Goal: Use online tool/utility: Utilize a website feature to perform a specific function

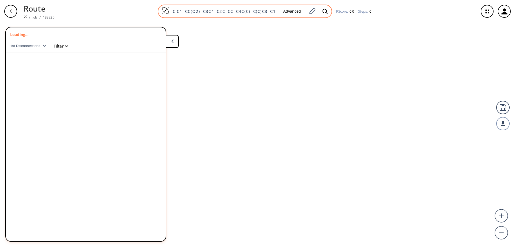
click at [166, 10] on img at bounding box center [165, 10] width 8 height 8
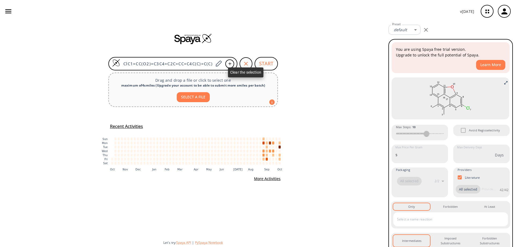
click at [245, 64] on icon "button" at bounding box center [246, 63] width 6 height 6
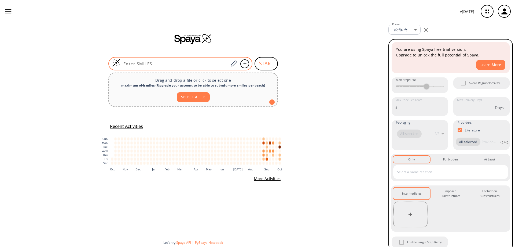
click at [177, 63] on input at bounding box center [174, 63] width 108 height 5
paste input "BrC1=C(CC[Si](C(C)C)(C(C)C)C(C)C)C=C(S(N(CC(C=C2C)=CC=C2C)C)(=O)=O)C(C#N)=C1"
type input "BrC1=C(CC[Si](C(C)C)(C(C)C)C(C)C)C=C(S(N(CC(C=C2C)=CC=C2C)C)(=O)=O)C(C#N)=C1"
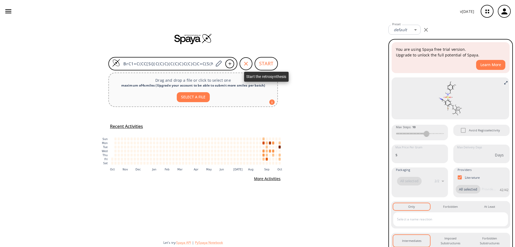
click at [270, 61] on button "START" at bounding box center [266, 63] width 23 height 13
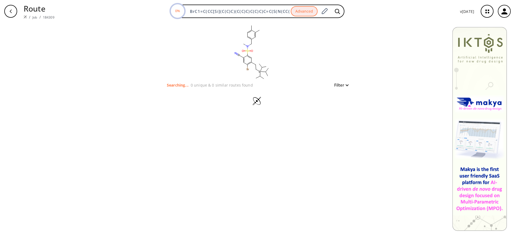
click at [10, 10] on icon "button" at bounding box center [11, 11] width 4 height 4
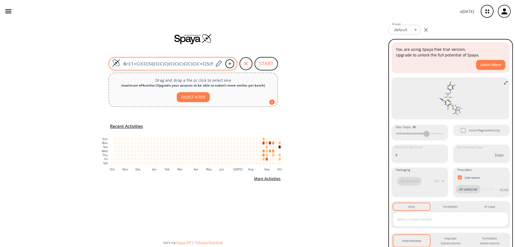
click at [116, 64] on img at bounding box center [116, 63] width 8 height 8
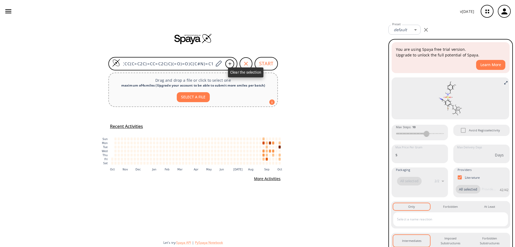
click at [244, 63] on icon "button" at bounding box center [246, 63] width 6 height 6
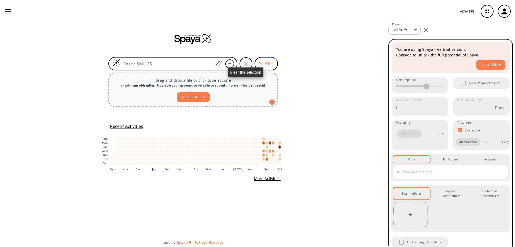
scroll to position [0, 0]
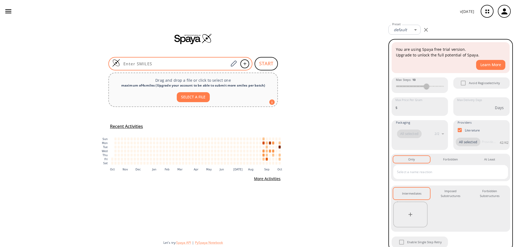
click at [193, 61] on input at bounding box center [174, 63] width 108 height 5
paste input "BrC1=C(CC)C=C(S(N(CC(C=C2C)=CC=C2C)C)(=O)=O)C(C#N)=C1"
type input "BrC1=C(CC)C=C(S(N(CC(C=C2C)=CC=C2C)C)(=O)=O)C(C#N)=C1"
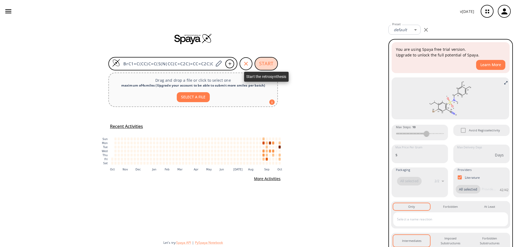
click at [263, 63] on button "START" at bounding box center [266, 63] width 23 height 13
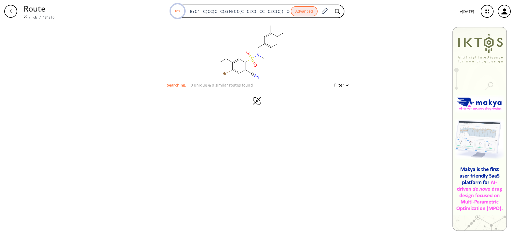
click at [7, 10] on div "button" at bounding box center [10, 11] width 13 height 13
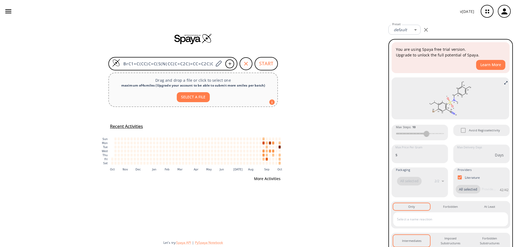
click at [270, 179] on button "More Activities" at bounding box center [267, 179] width 31 height 10
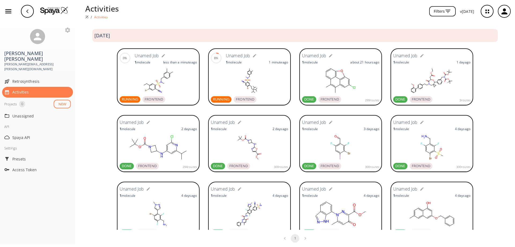
click at [153, 100] on span "FRONTEND" at bounding box center [153, 99] width 23 height 5
click at [242, 98] on span "FRONTEND" at bounding box center [245, 99] width 23 height 5
click at [63, 10] on img at bounding box center [54, 10] width 28 height 8
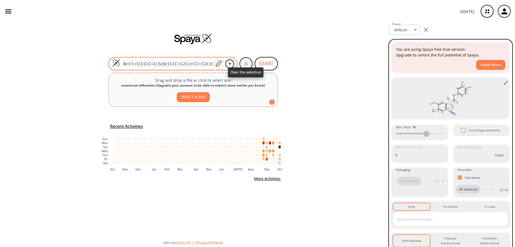
click at [245, 63] on icon "button" at bounding box center [246, 63] width 6 height 6
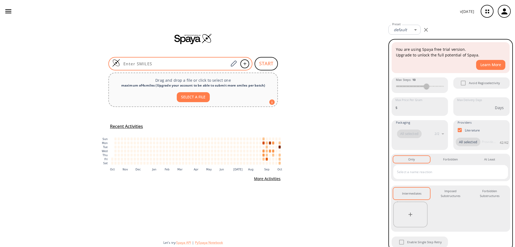
click at [180, 63] on input at bounding box center [174, 63] width 108 height 5
paste input "BrC1=C(C#C)C=C(S(NC)(=O)=O)C(C#N)=C1"
type input "BrC1=C(C#C)C=C(S(NC)(=O)=O)C(C#N)=C1"
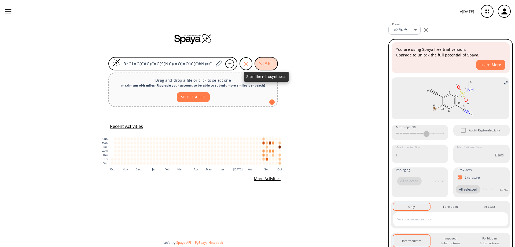
click at [264, 63] on button "START" at bounding box center [266, 63] width 23 height 13
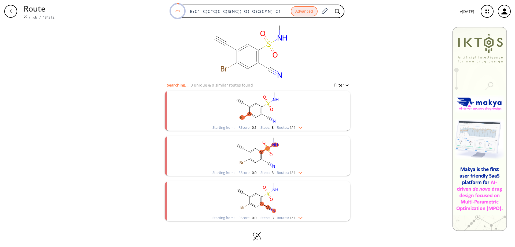
click at [256, 108] on rect "clusters" at bounding box center [257, 108] width 139 height 34
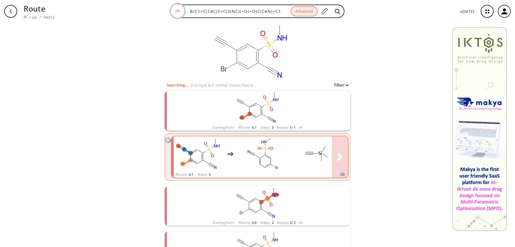
click at [258, 155] on rect "clusters" at bounding box center [263, 154] width 48 height 34
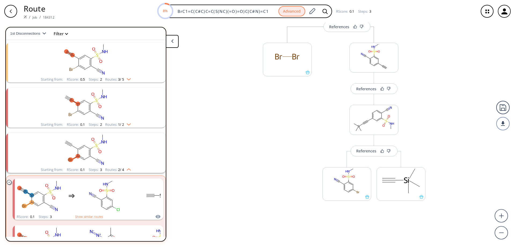
scroll to position [69, 0]
click at [8, 10] on div "button" at bounding box center [10, 11] width 13 height 13
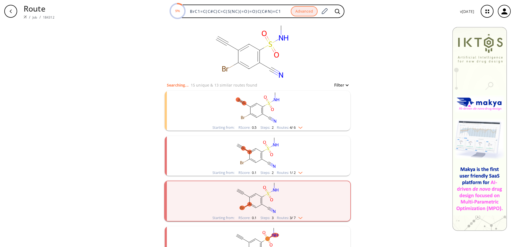
click at [254, 155] on rect "clusters" at bounding box center [257, 153] width 139 height 34
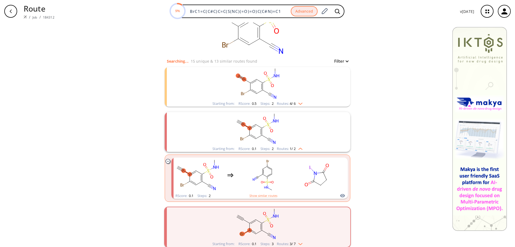
scroll to position [54, 0]
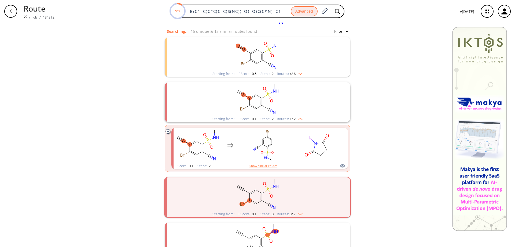
click at [265, 193] on rect "clusters" at bounding box center [257, 194] width 139 height 34
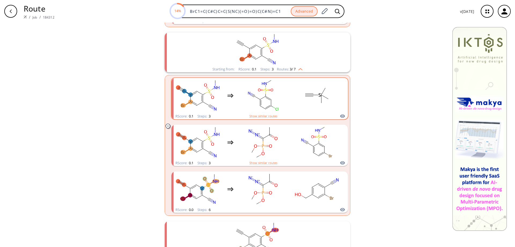
scroll to position [215, 0]
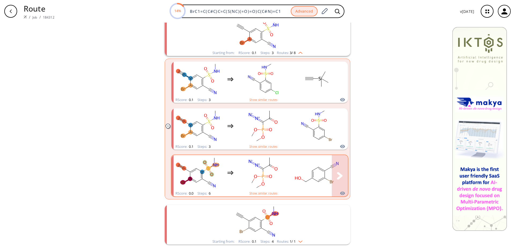
click at [280, 168] on rect "clusters" at bounding box center [263, 173] width 48 height 34
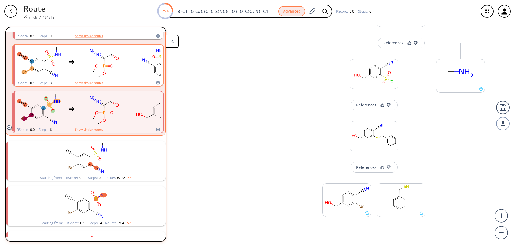
scroll to position [180, 0]
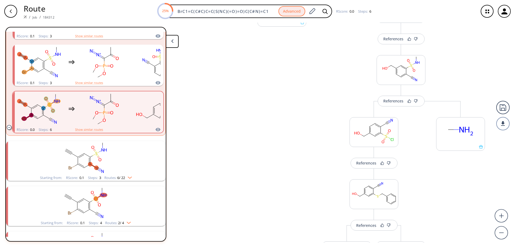
click at [12, 12] on icon "button" at bounding box center [11, 11] width 4 height 4
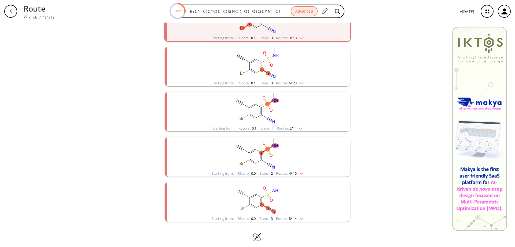
scroll to position [229, 0]
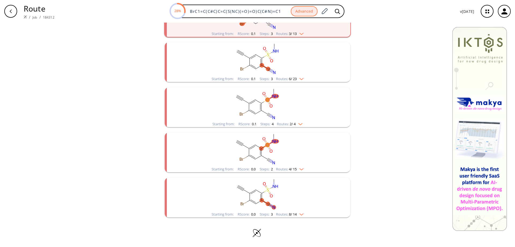
click at [254, 193] on rect "clusters" at bounding box center [257, 194] width 139 height 34
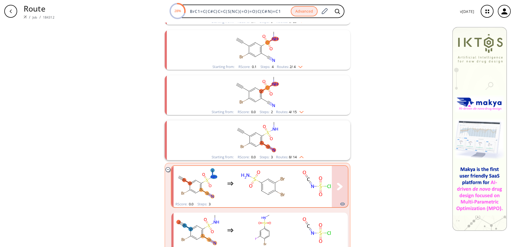
scroll to position [363, 0]
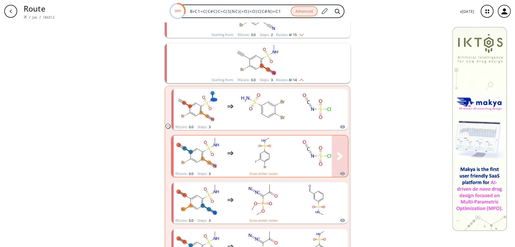
click at [267, 155] on rect "clusters" at bounding box center [263, 153] width 48 height 34
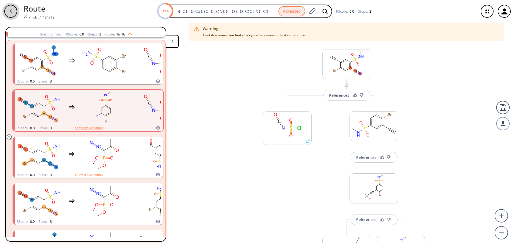
click at [11, 10] on icon "button" at bounding box center [11, 10] width 2 height 3
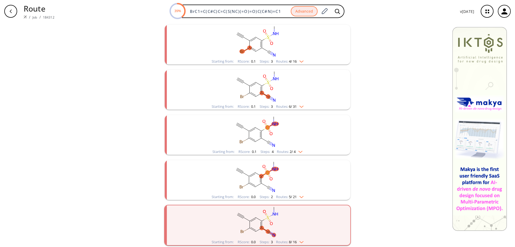
scroll to position [229, 0]
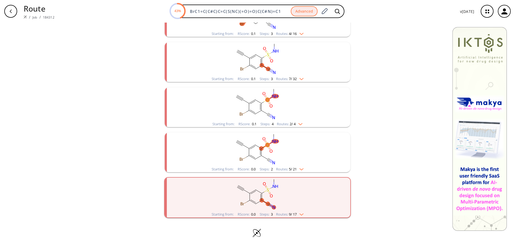
click at [253, 154] on rect "clusters" at bounding box center [257, 149] width 139 height 34
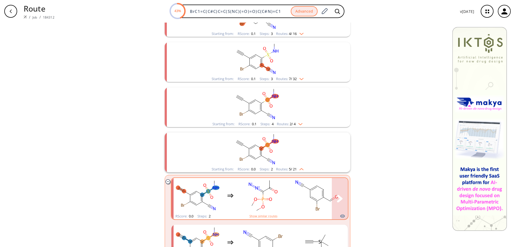
click at [311, 192] on rect "clusters" at bounding box center [317, 195] width 48 height 34
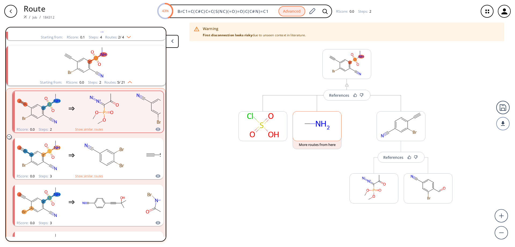
scroll to position [283, 0]
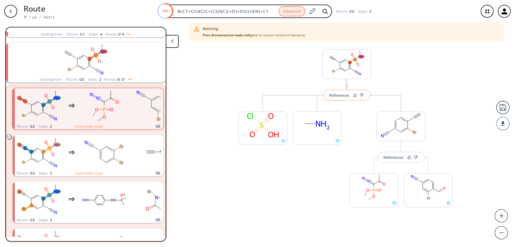
click at [346, 95] on div "References" at bounding box center [339, 94] width 20 height 3
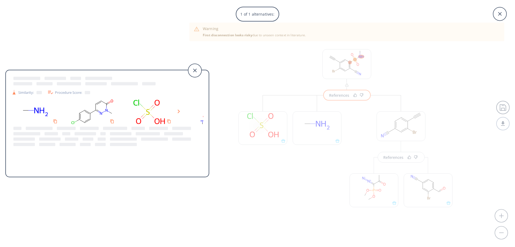
click at [179, 111] on icon at bounding box center [179, 111] width 2 height 4
click at [196, 71] on icon at bounding box center [194, 70] width 13 height 13
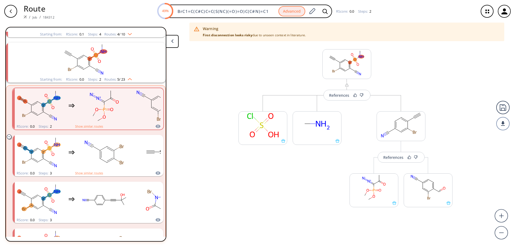
click at [11, 8] on div "button" at bounding box center [10, 11] width 13 height 13
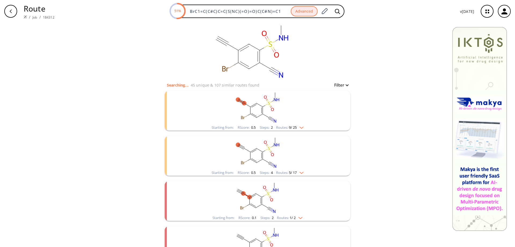
click at [13, 11] on div "button" at bounding box center [10, 11] width 13 height 13
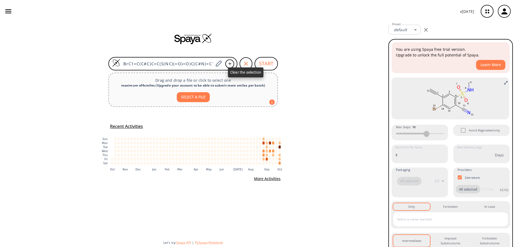
click at [245, 63] on icon "button" at bounding box center [246, 64] width 4 height 4
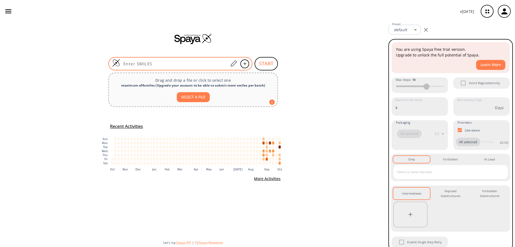
click at [180, 64] on input at bounding box center [174, 63] width 108 height 5
paste input "BrC1=C(I)C=C(F)C(C#N)=C1"
type input "BrC1=C(I)C=C(F)C(C#N)=C1"
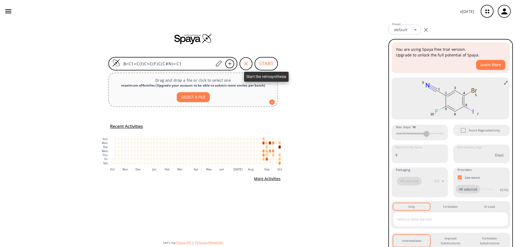
click at [266, 63] on button "START" at bounding box center [266, 63] width 23 height 13
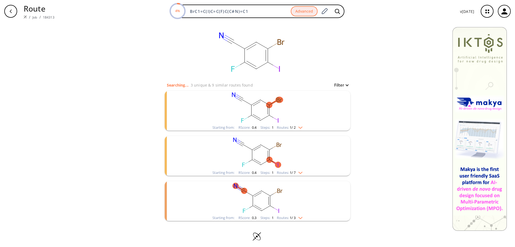
click at [256, 115] on rect "clusters" at bounding box center [257, 108] width 139 height 34
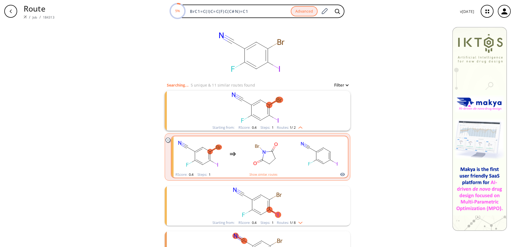
click at [303, 153] on rect "clusters" at bounding box center [319, 154] width 48 height 34
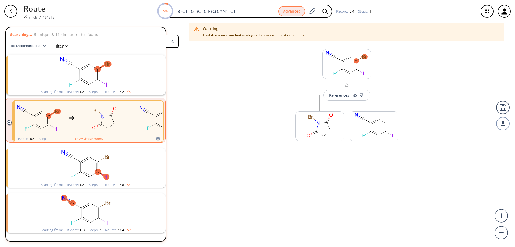
scroll to position [12, 0]
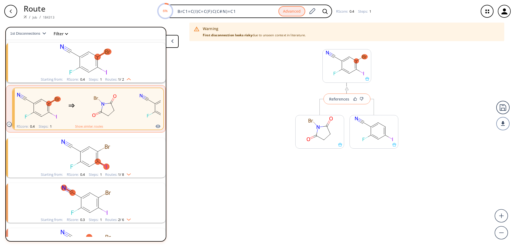
click at [343, 98] on div "References" at bounding box center [339, 98] width 20 height 3
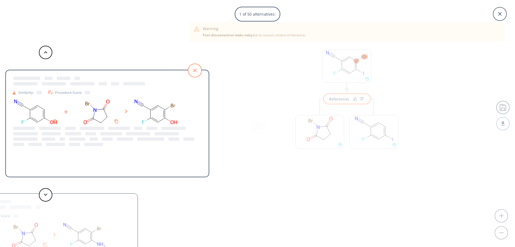
click at [193, 69] on icon at bounding box center [194, 70] width 13 height 13
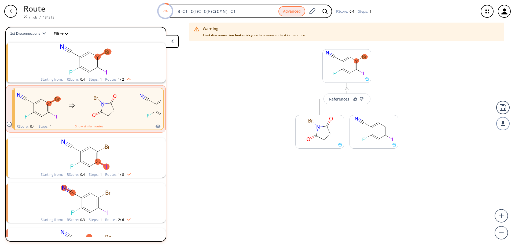
click at [96, 196] on rect "clusters" at bounding box center [85, 200] width 139 height 34
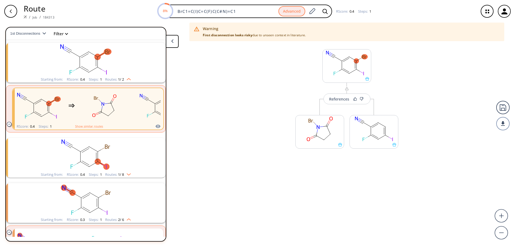
click at [13, 11] on div "button" at bounding box center [10, 11] width 13 height 13
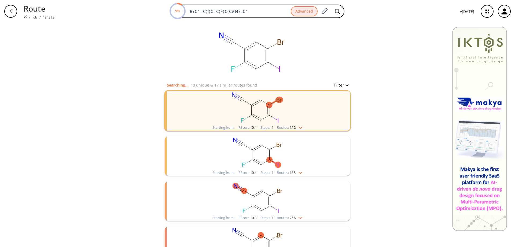
click at [263, 160] on rect "clusters" at bounding box center [257, 153] width 139 height 34
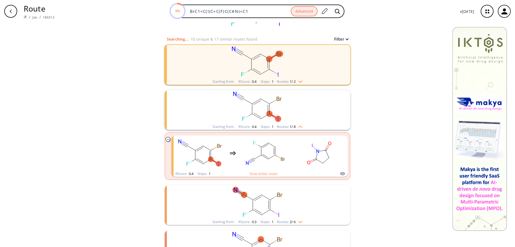
scroll to position [54, 0]
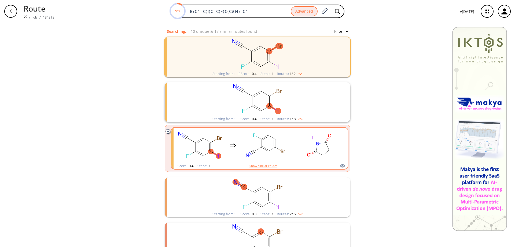
click at [267, 150] on rect "clusters" at bounding box center [265, 145] width 48 height 34
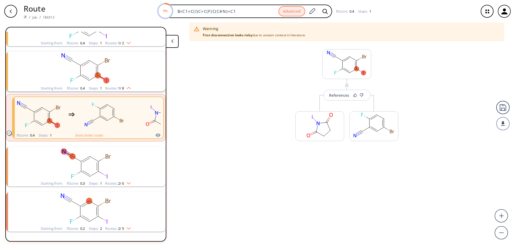
scroll to position [57, 0]
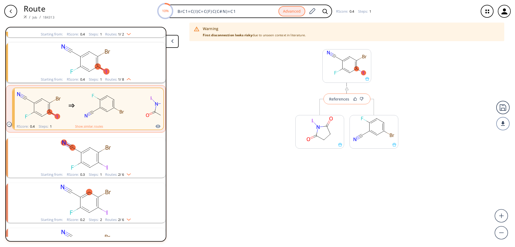
click at [343, 99] on div "References" at bounding box center [339, 98] width 20 height 3
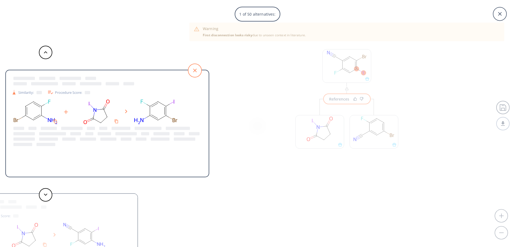
click at [193, 70] on icon at bounding box center [194, 70] width 13 height 13
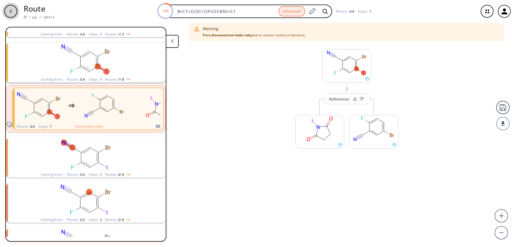
click at [11, 12] on icon "button" at bounding box center [11, 11] width 4 height 4
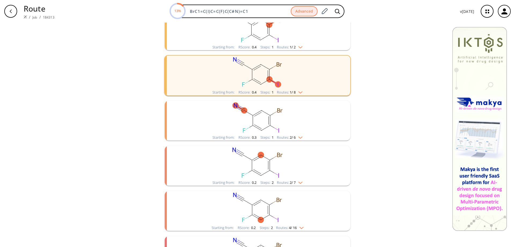
scroll to position [80, 0]
click at [260, 167] on rect "clusters" at bounding box center [257, 162] width 139 height 34
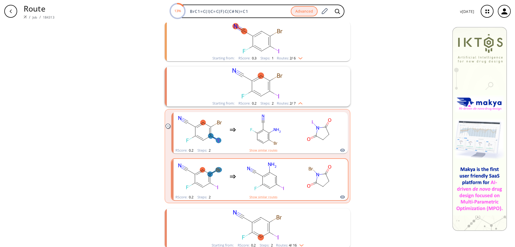
scroll to position [161, 0]
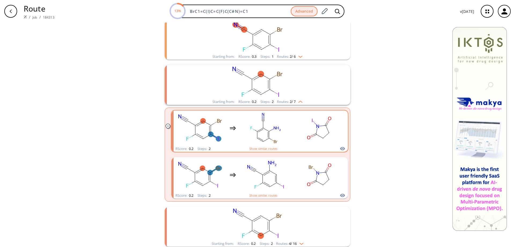
click at [266, 131] on rect "clusters" at bounding box center [265, 128] width 48 height 34
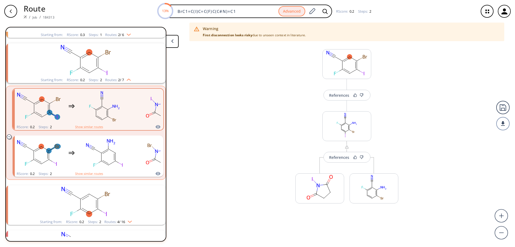
scroll to position [148, 0]
drag, startPoint x: 9, startPoint y: 9, endPoint x: 12, endPoint y: 10, distance: 3.1
click at [11, 9] on icon "button" at bounding box center [11, 11] width 4 height 4
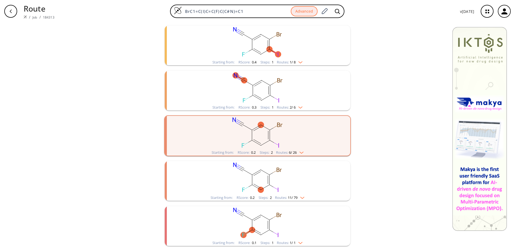
scroll to position [112, 0]
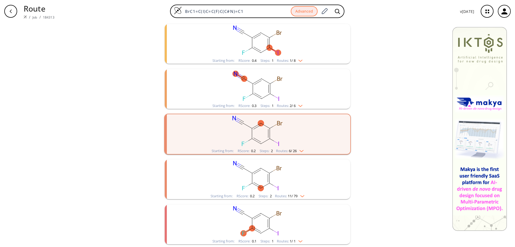
click at [265, 174] on rect "clusters" at bounding box center [257, 176] width 139 height 34
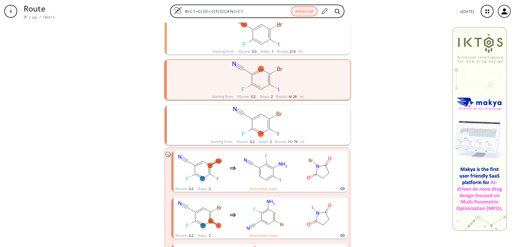
scroll to position [246, 0]
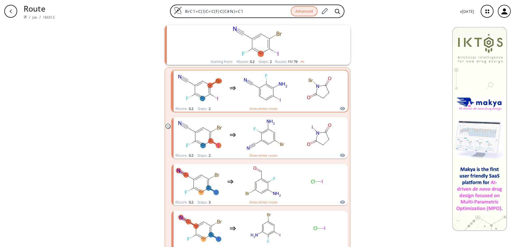
click at [276, 84] on rect "clusters" at bounding box center [265, 88] width 48 height 34
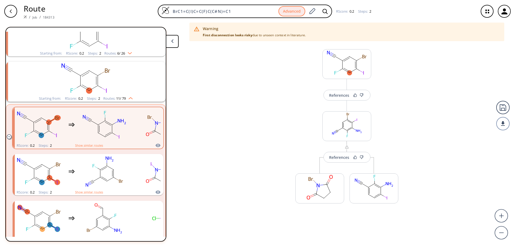
scroll to position [193, 0]
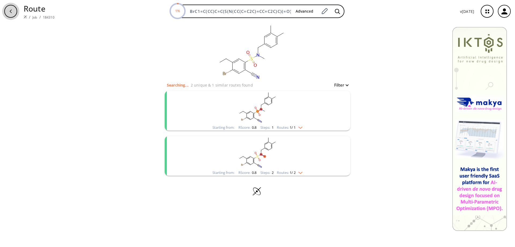
click at [8, 9] on div "button" at bounding box center [10, 11] width 13 height 13
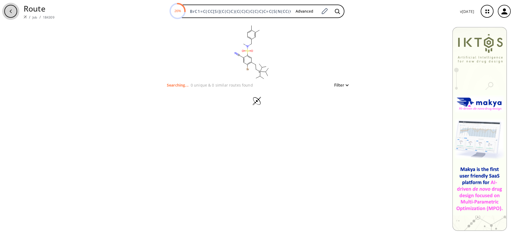
click at [10, 10] on icon "button" at bounding box center [11, 11] width 4 height 4
